Goal: Find contact information: Find contact information

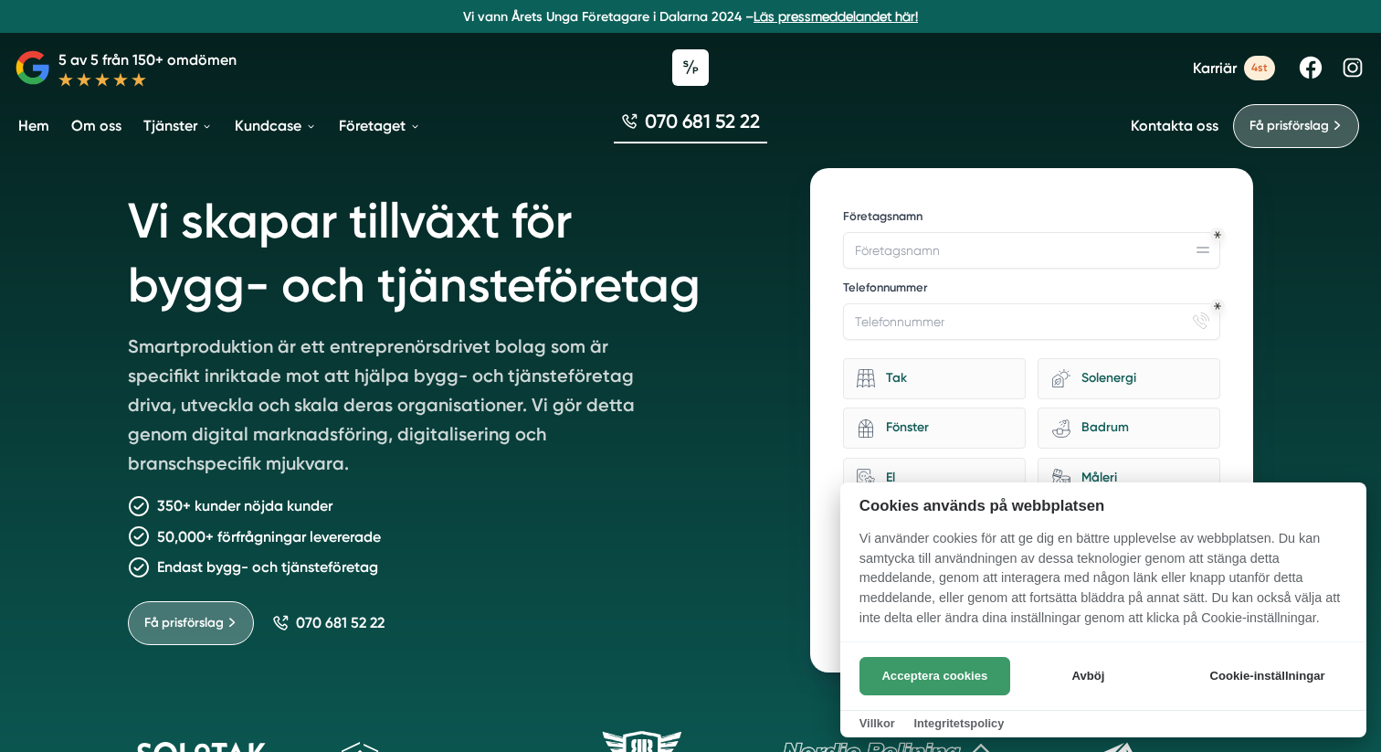
click at [964, 670] on button "Acceptera cookies" at bounding box center [934, 676] width 151 height 38
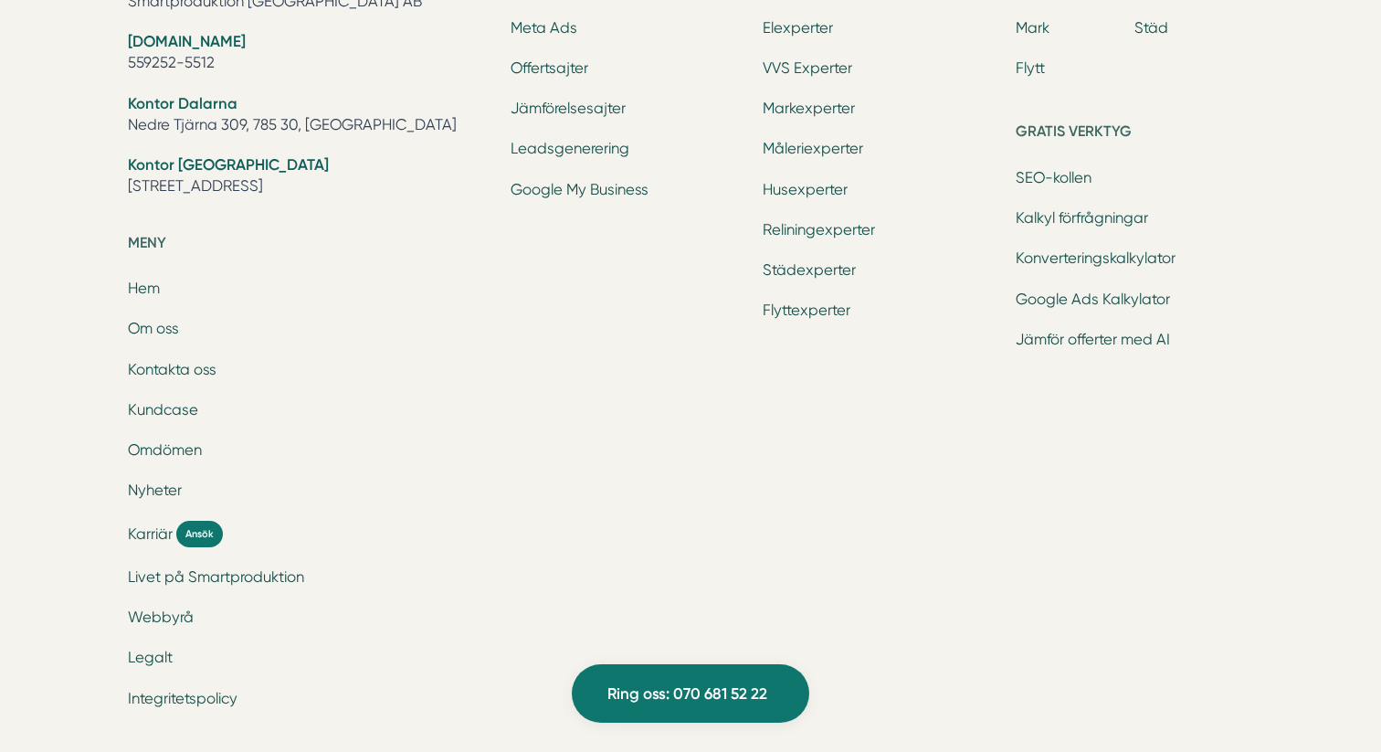
scroll to position [6013, 0]
click at [198, 366] on link "Kontakta oss" at bounding box center [172, 371] width 89 height 17
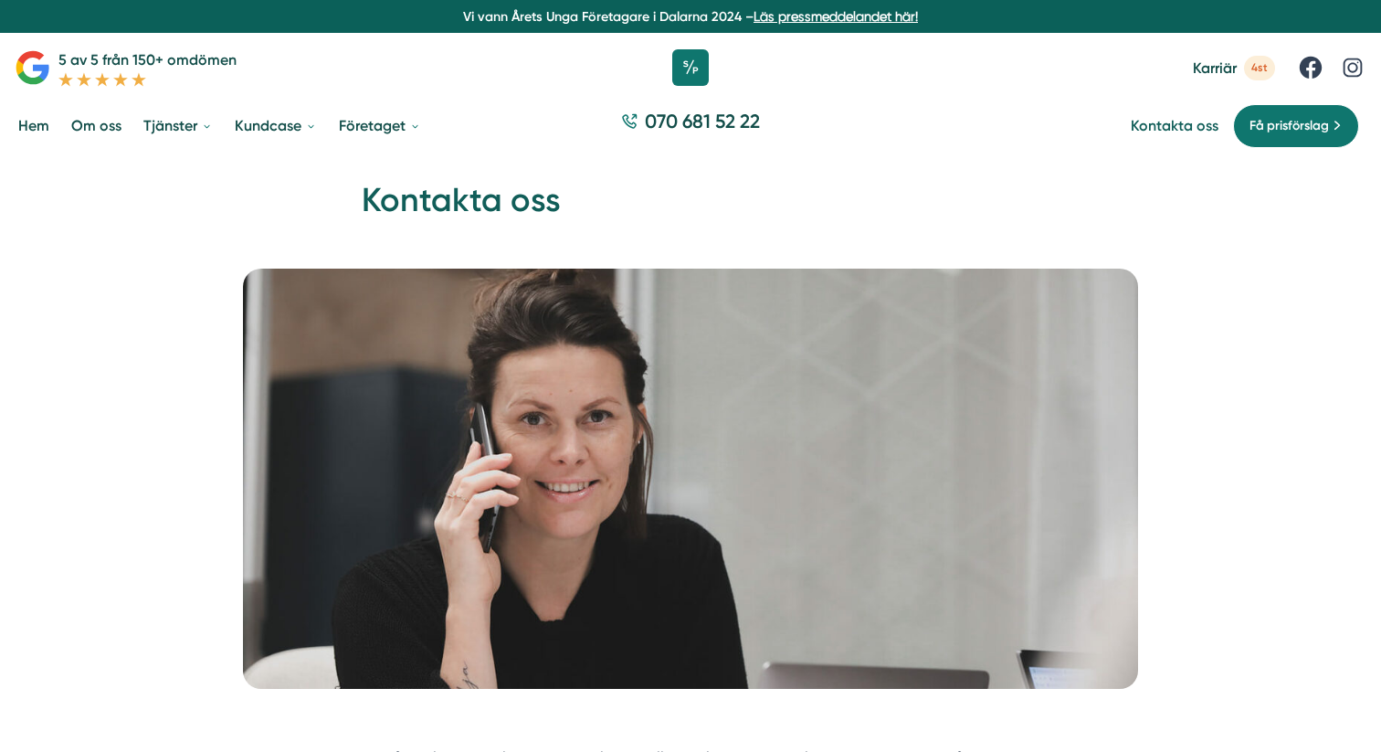
click at [1178, 125] on link "Kontakta oss" at bounding box center [1175, 125] width 88 height 17
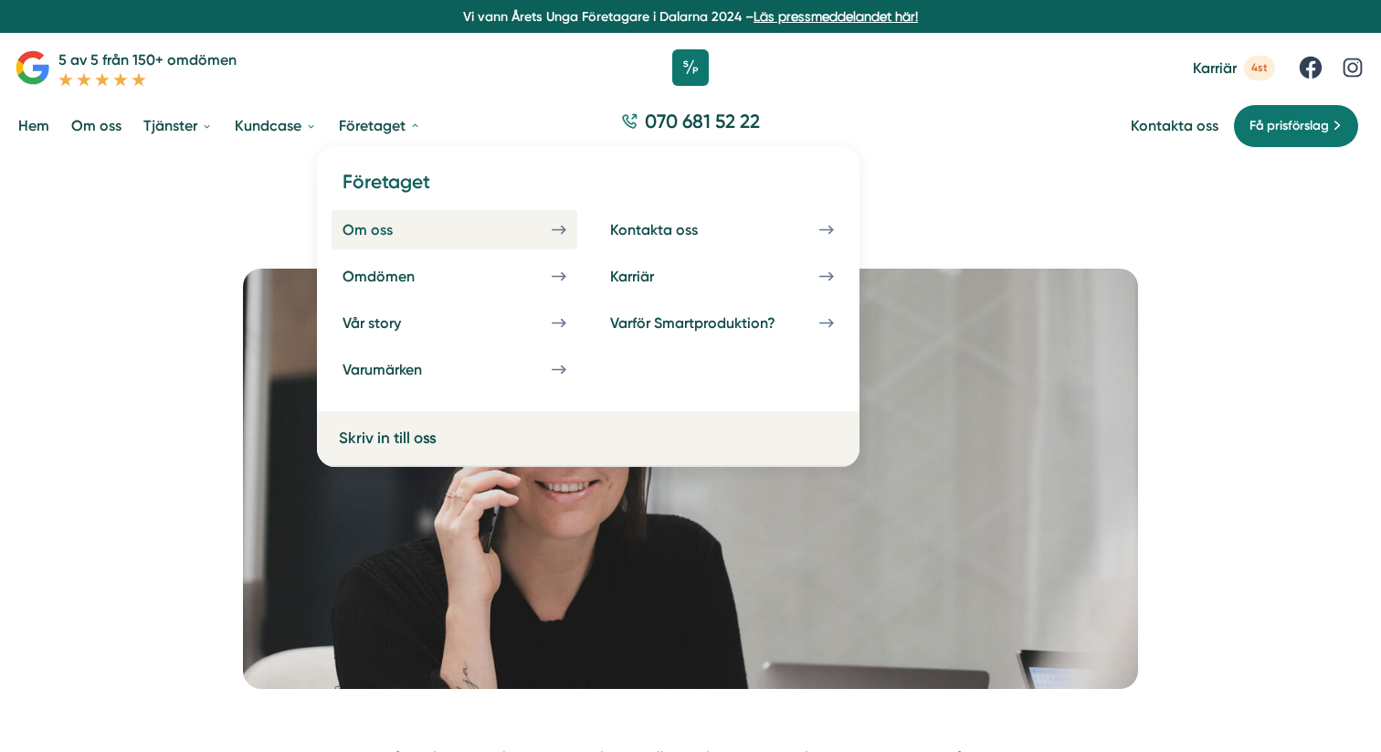
click at [388, 227] on div "Om oss" at bounding box center [390, 229] width 94 height 17
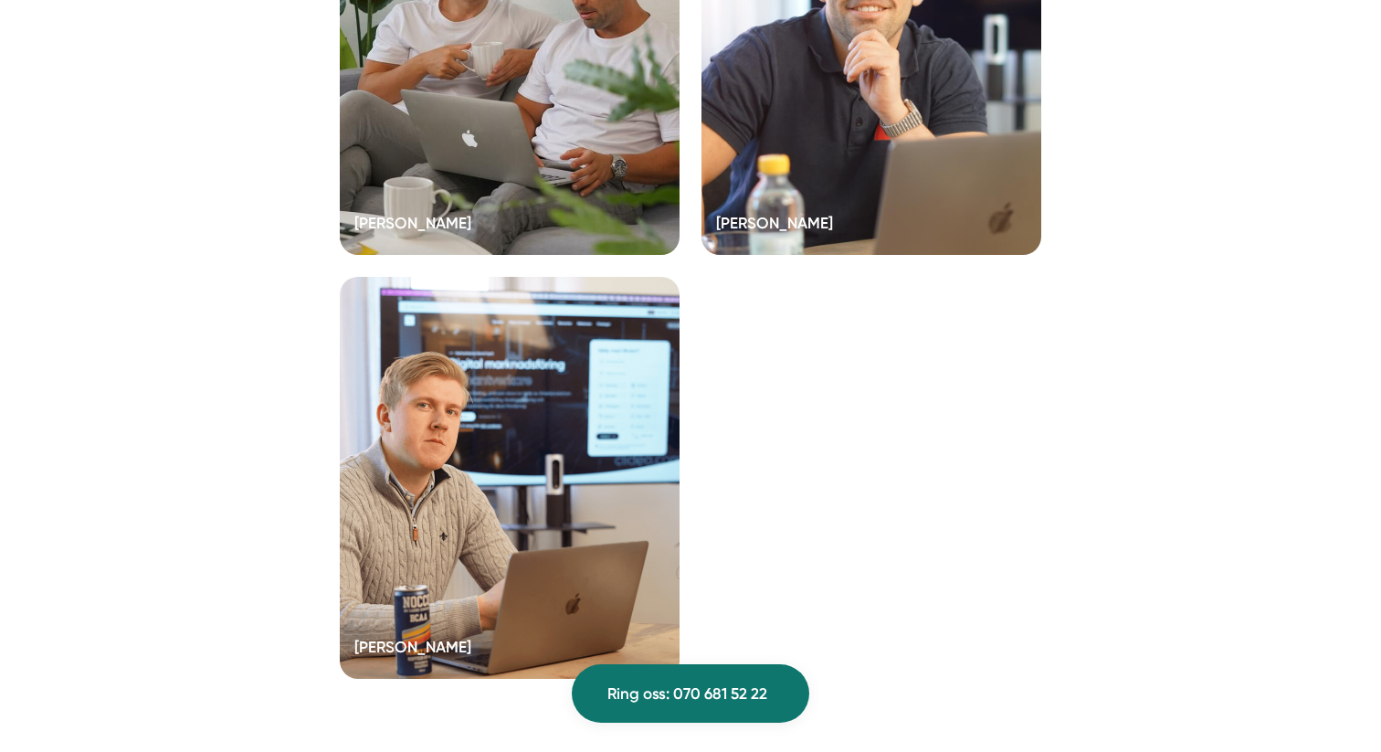
scroll to position [3851, 0]
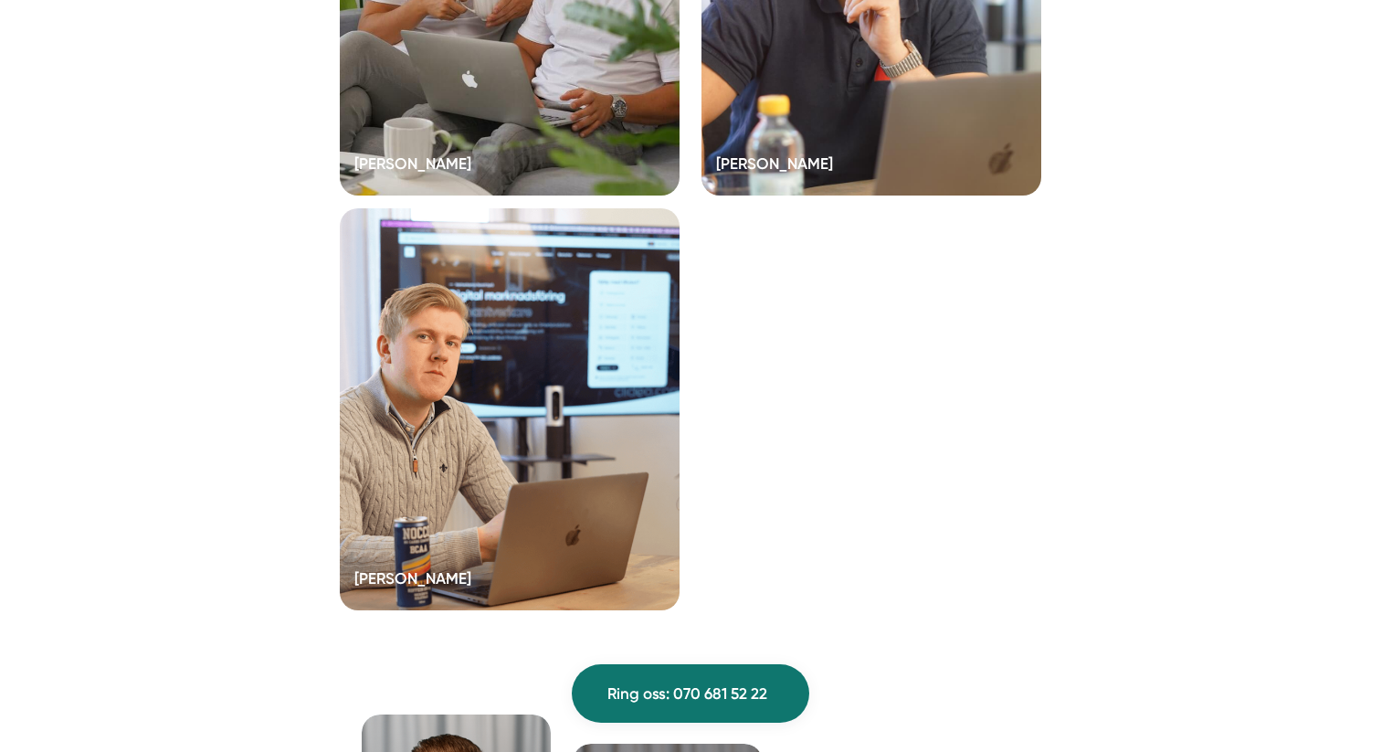
click at [527, 383] on div at bounding box center [510, 409] width 340 height 402
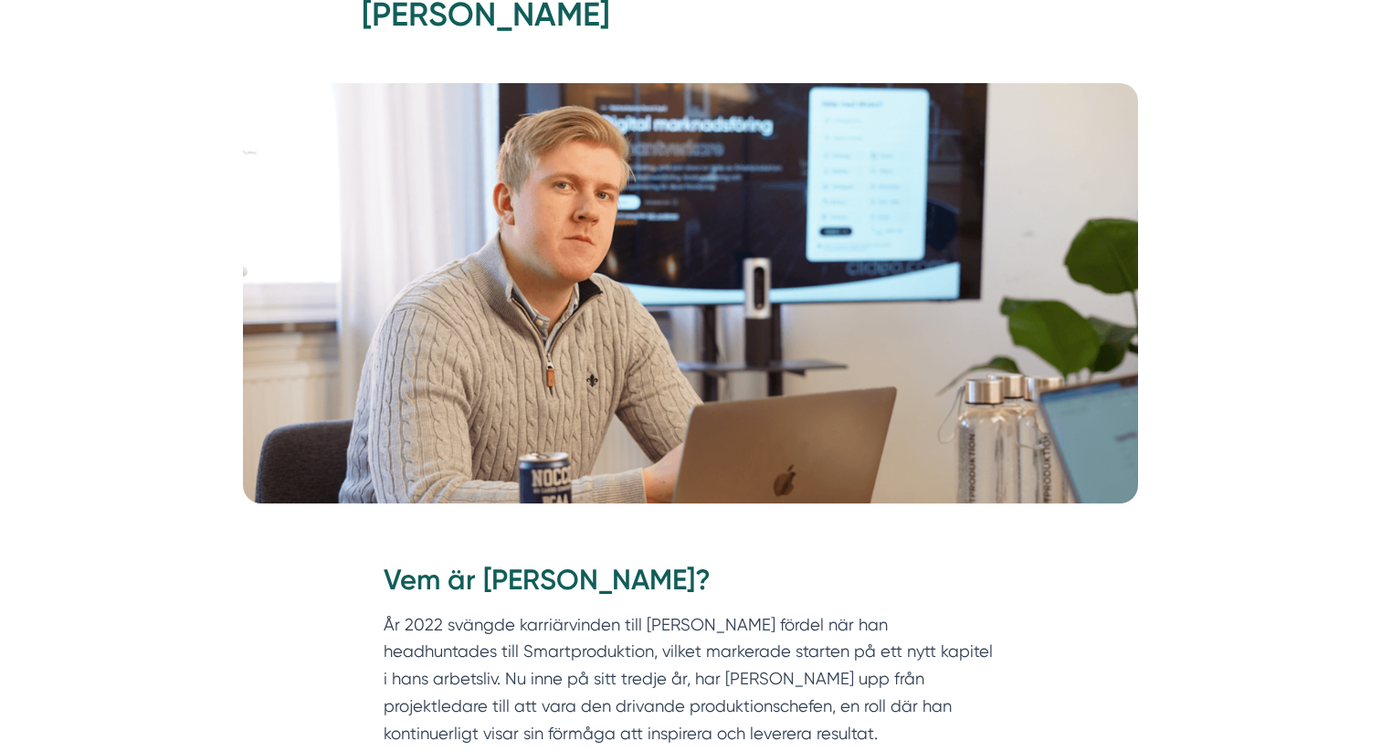
scroll to position [187, 0]
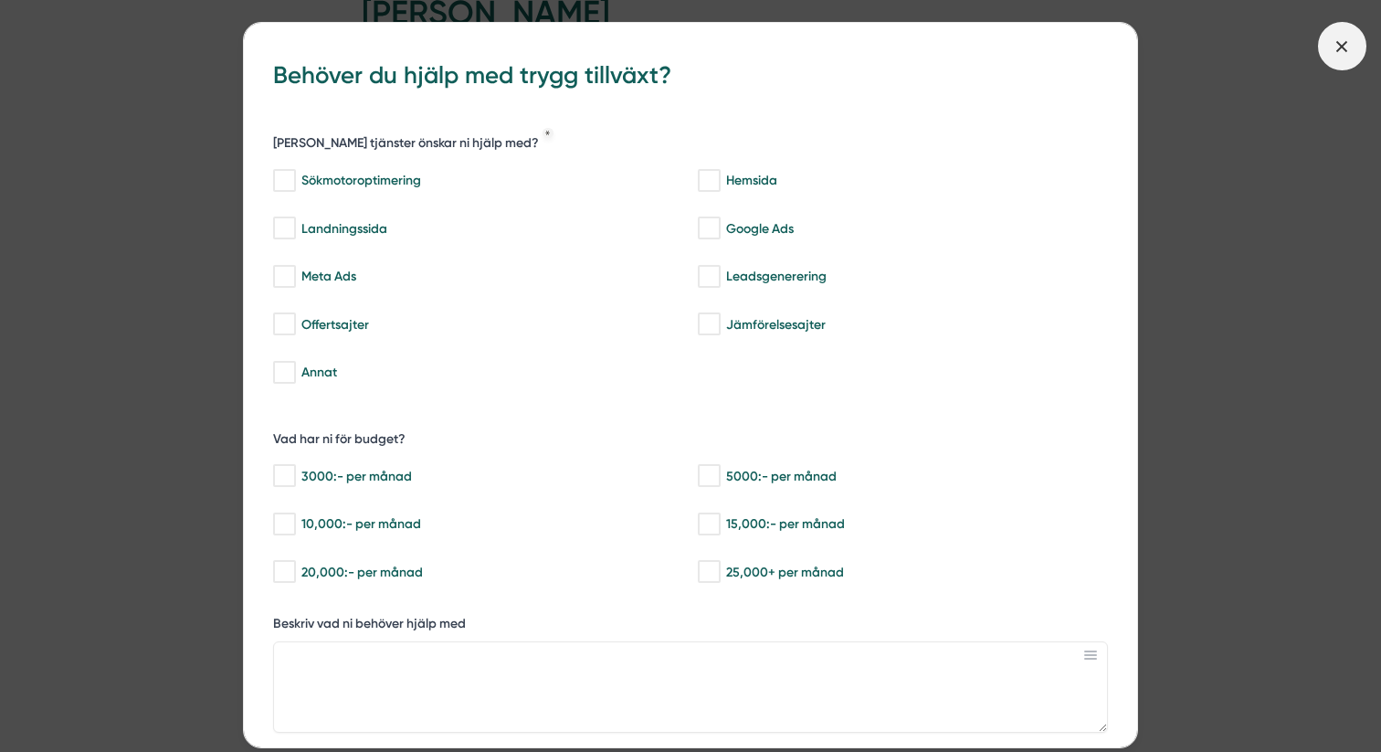
click at [1342, 56] on icon at bounding box center [1342, 47] width 20 height 20
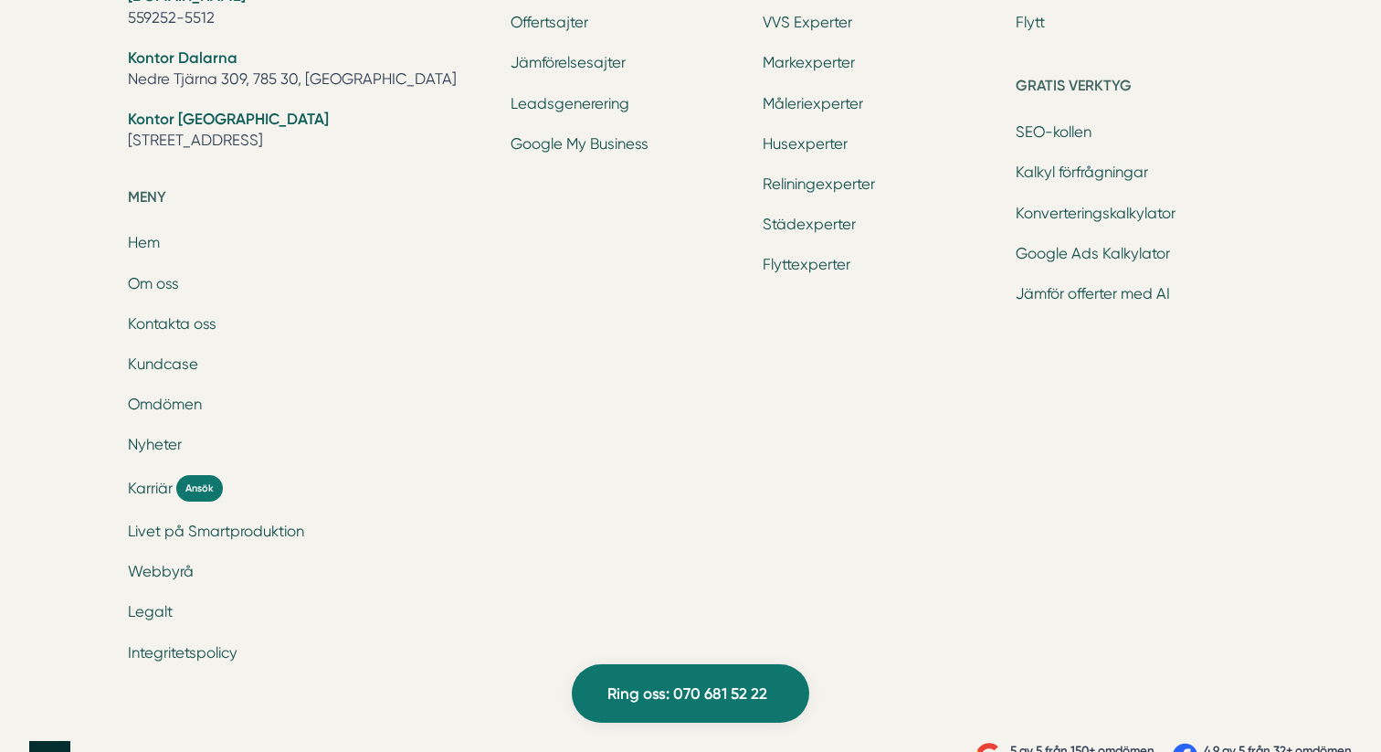
scroll to position [4063, 0]
